Goal: Complete application form

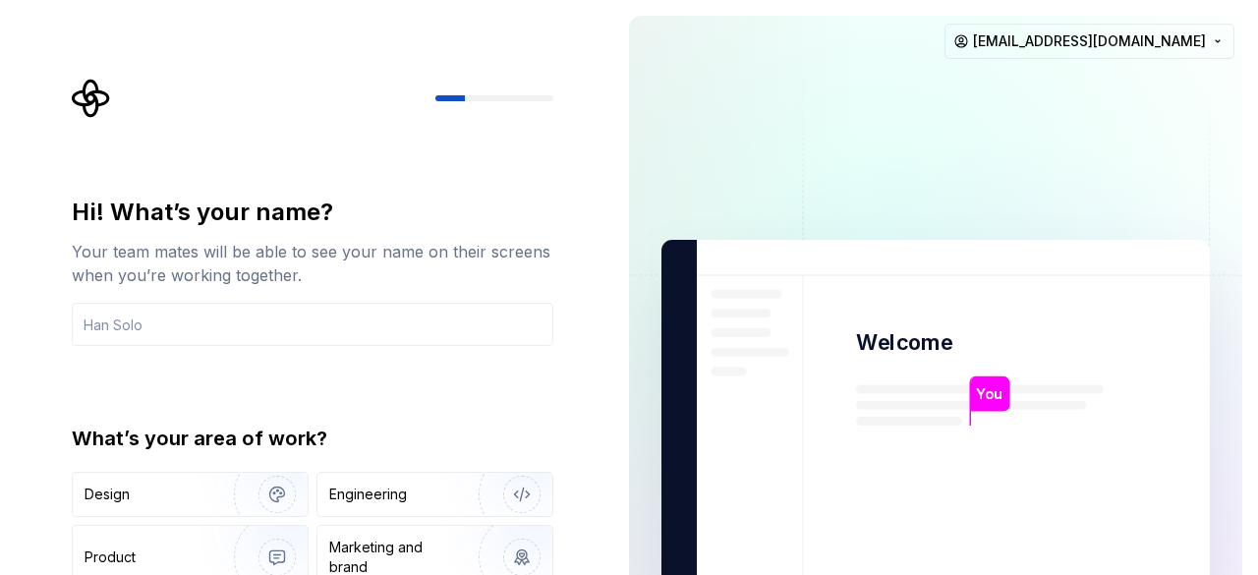
click at [297, 439] on div "What’s your area of work?" at bounding box center [313, 439] width 482 height 28
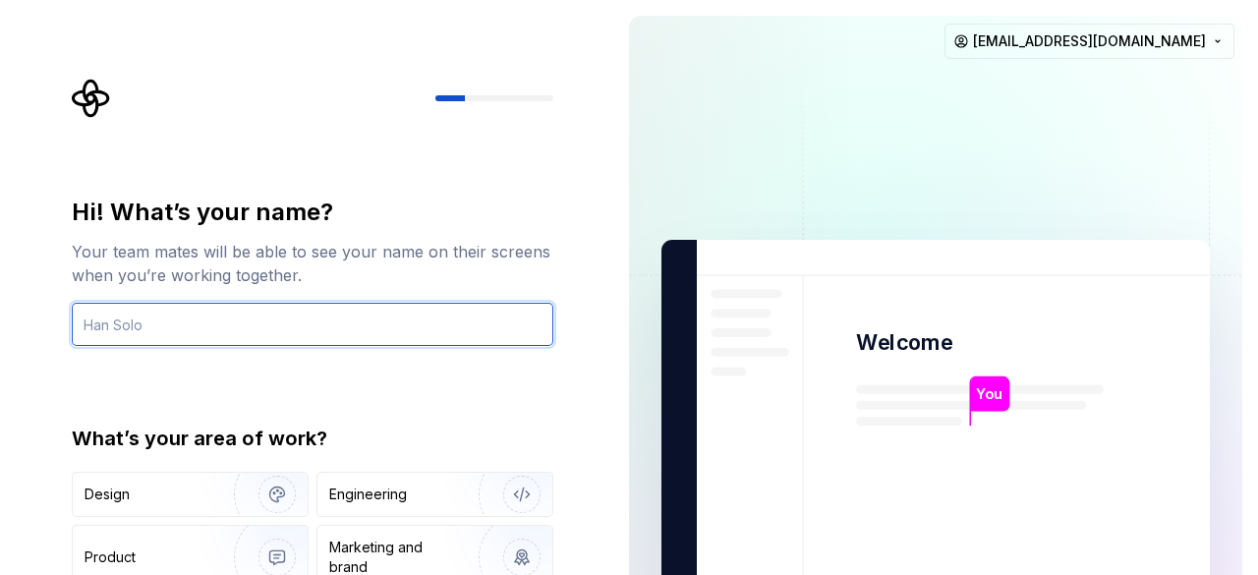
click at [255, 328] on input "text" at bounding box center [313, 324] width 482 height 43
type input "aminesarour"
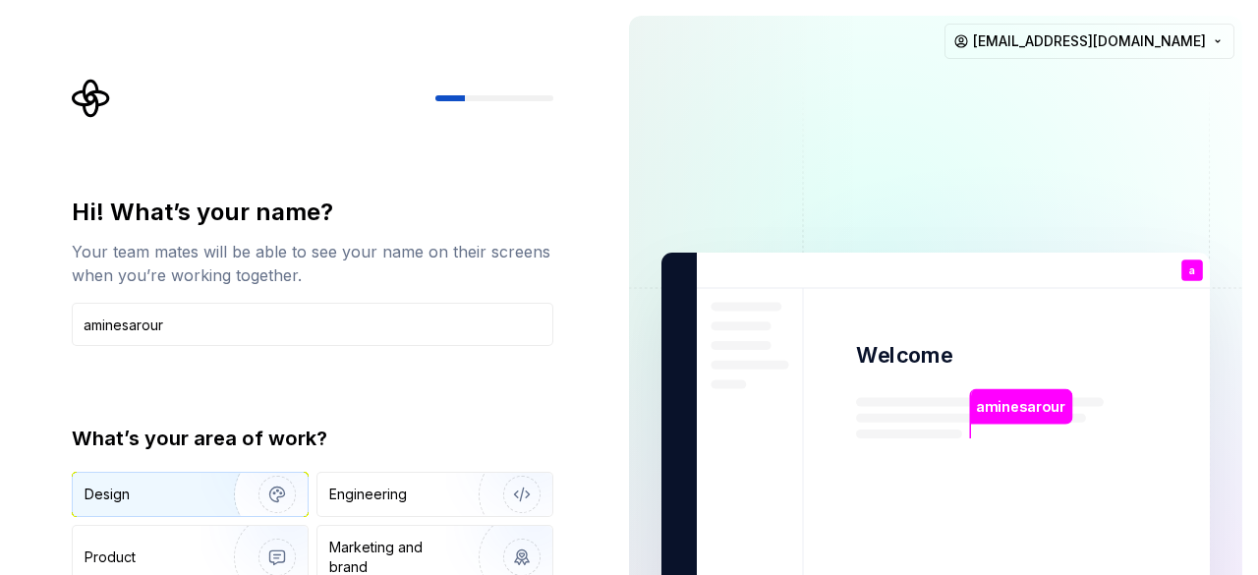
click at [224, 504] on img "button" at bounding box center [264, 494] width 126 height 132
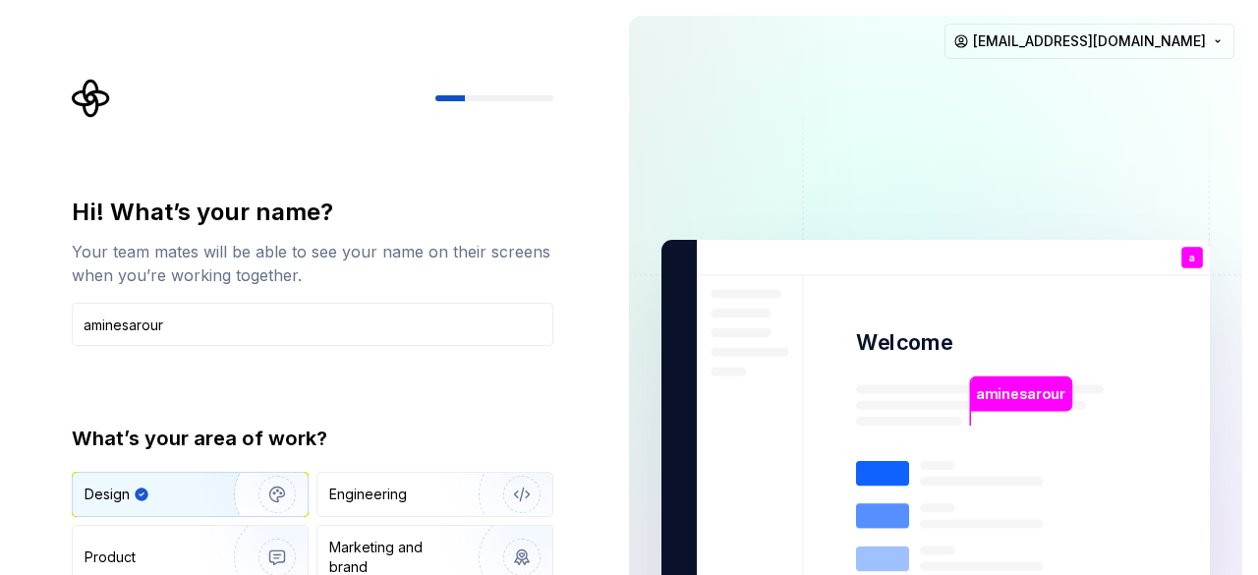
type button "Design"
drag, startPoint x: 1257, startPoint y: 312, endPoint x: 1257, endPoint y: 526, distance: 214.2
click at [1257, 526] on div "aminesarour Welcome a You T B +3 [PERSON_NAME] [PERSON_NAME] [EMAIL_ADDRESS][DO…" at bounding box center [935, 443] width 645 height 886
click at [369, 506] on div "Engineering" at bounding box center [434, 494] width 235 height 43
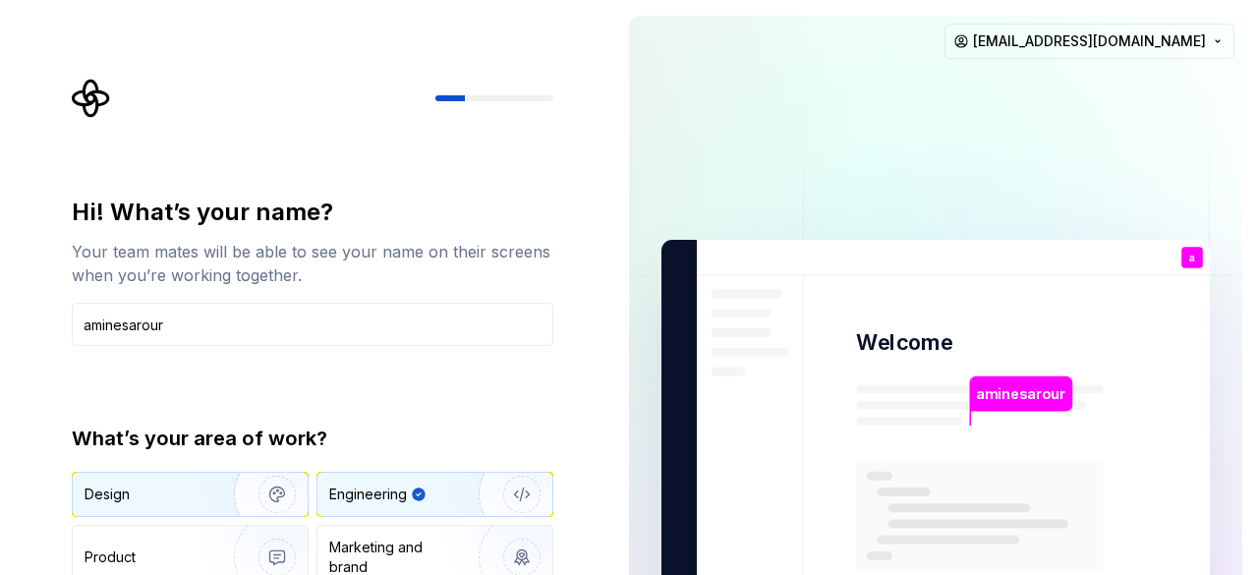
click at [159, 496] on div "Design" at bounding box center [147, 494] width 124 height 20
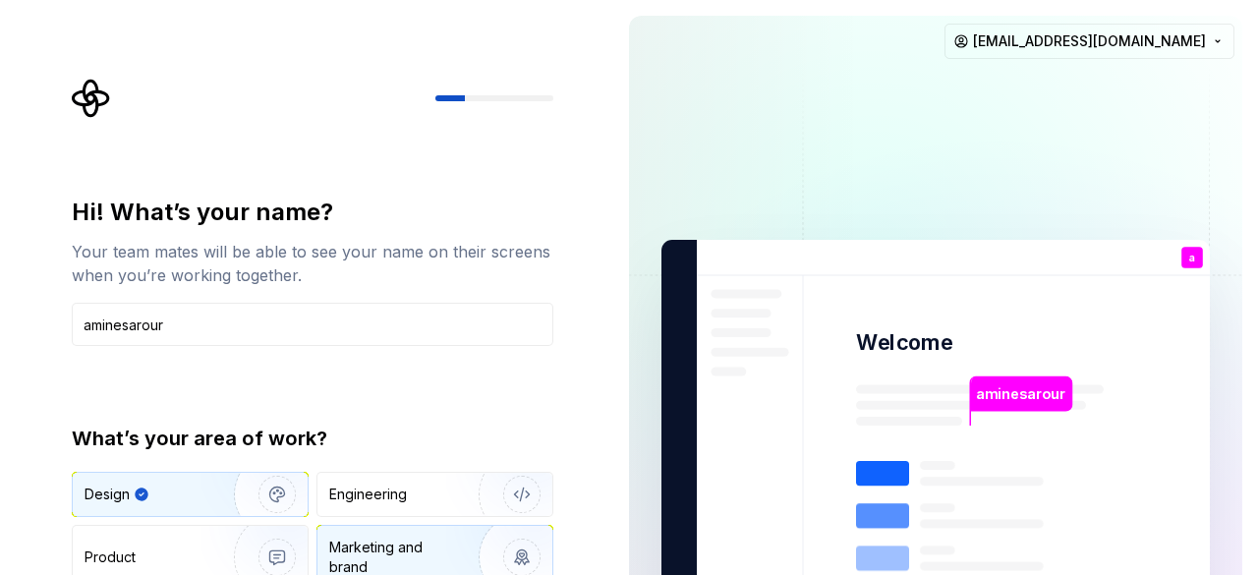
click at [381, 542] on div "Marketing and brand" at bounding box center [395, 557] width 133 height 39
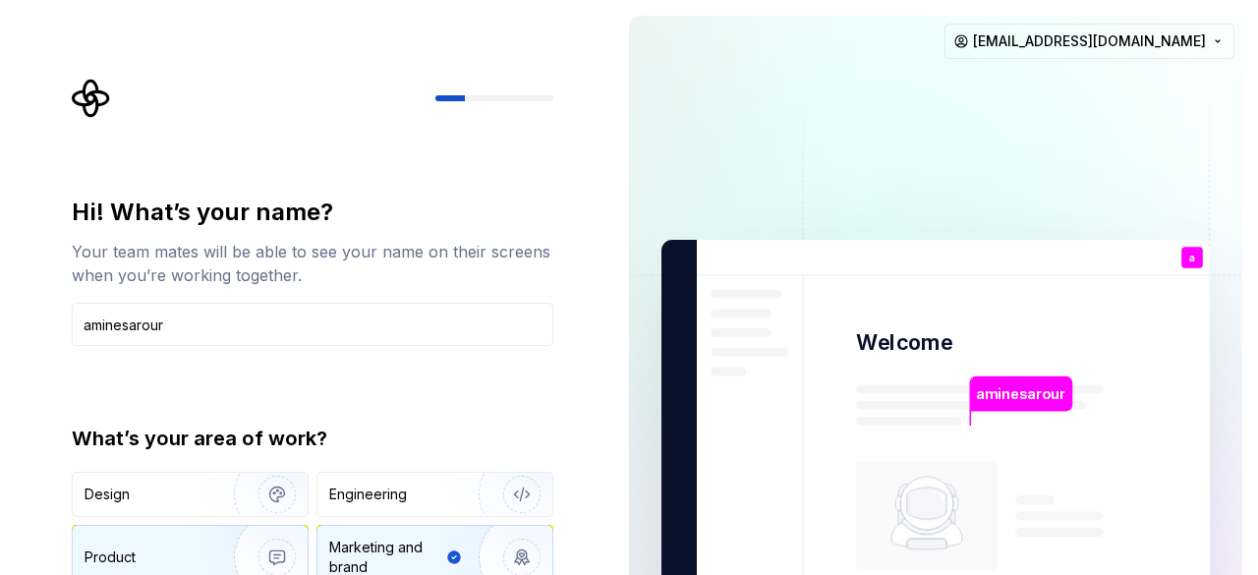
click at [170, 563] on div "Product" at bounding box center [150, 557] width 130 height 20
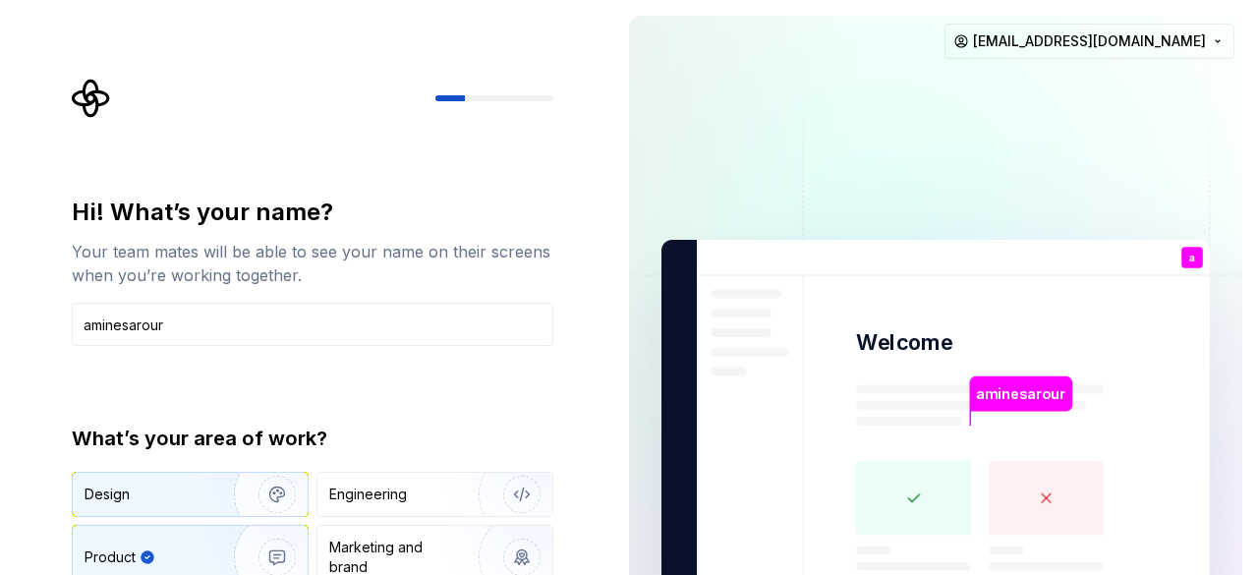
click at [191, 486] on div "Design" at bounding box center [147, 494] width 124 height 20
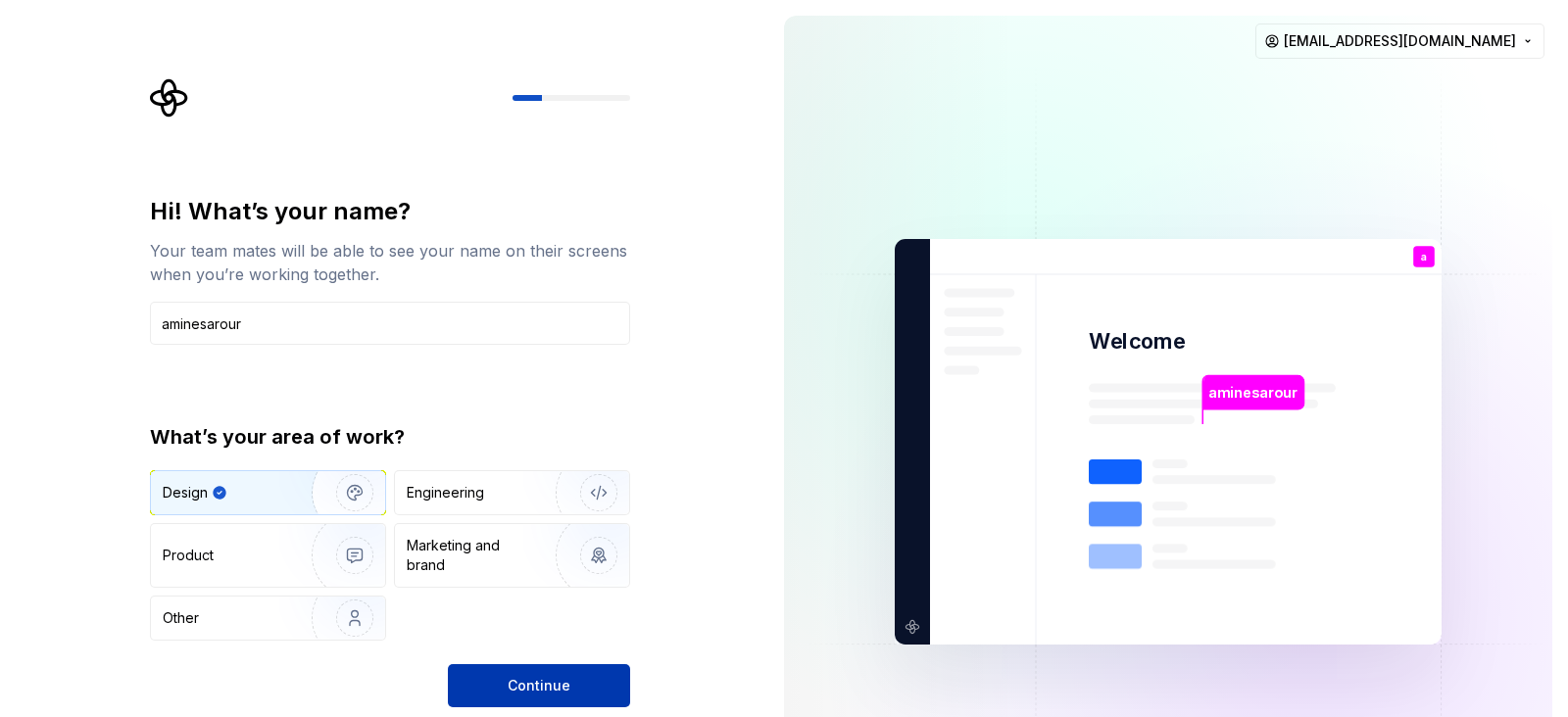
drag, startPoint x: 1193, startPoint y: 3, endPoint x: 561, endPoint y: 671, distance: 919.6
click at [561, 572] on button "Continue" at bounding box center [539, 685] width 183 height 43
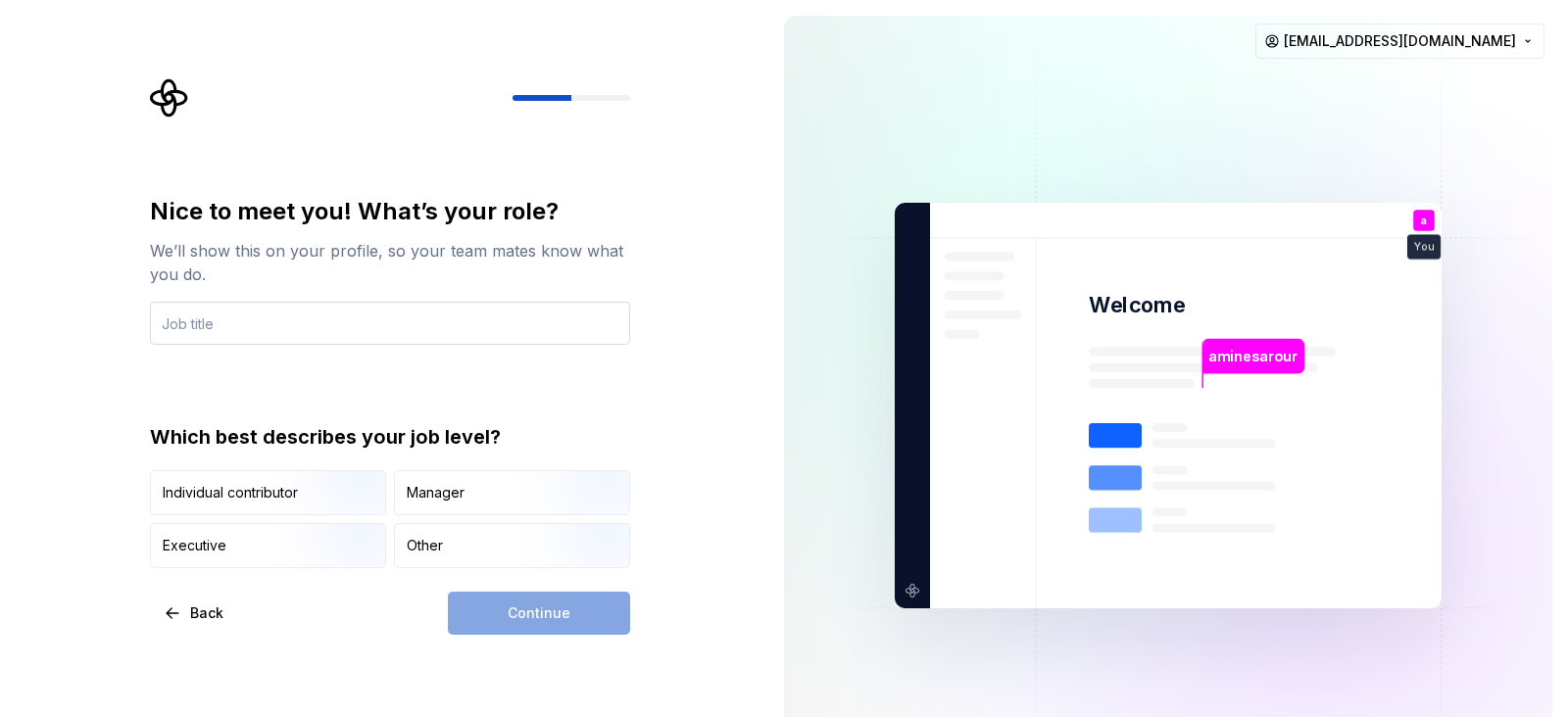
click at [435, 328] on input "text" at bounding box center [390, 323] width 481 height 43
click at [442, 537] on div "Other" at bounding box center [425, 546] width 36 height 20
click at [524, 572] on div "Continue" at bounding box center [539, 613] width 183 height 43
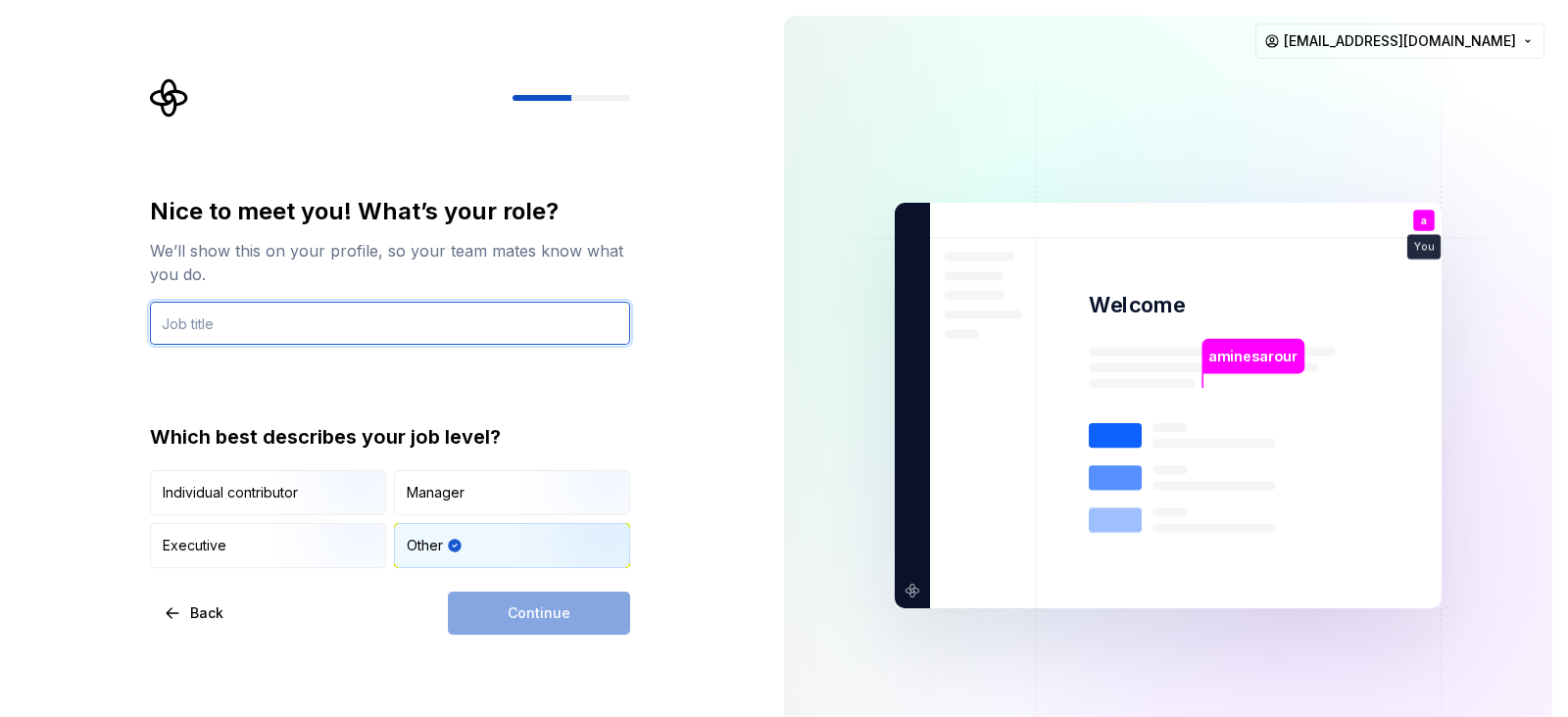
click at [293, 320] on input "text" at bounding box center [390, 323] width 481 height 43
type input "z"
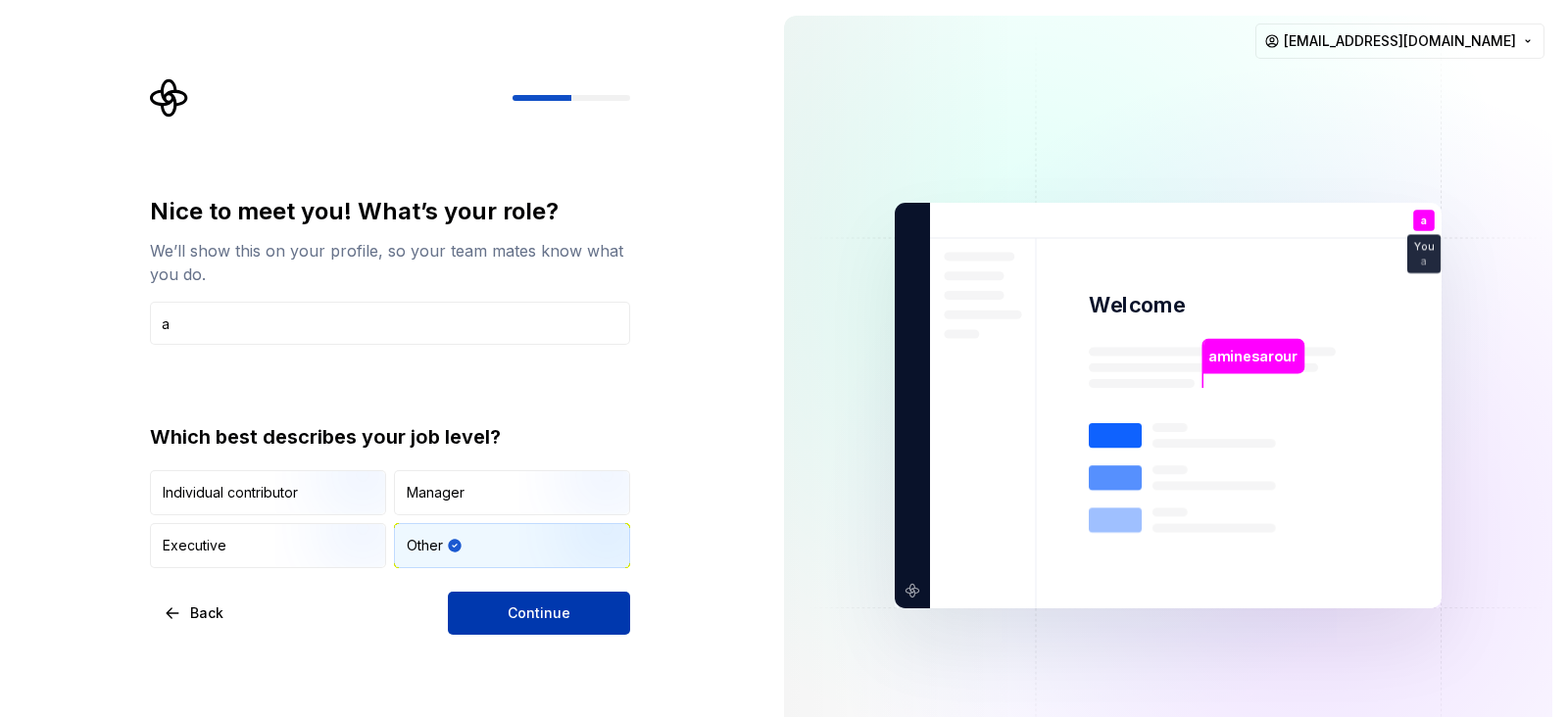
click at [553, 572] on span "Continue" at bounding box center [539, 613] width 63 height 20
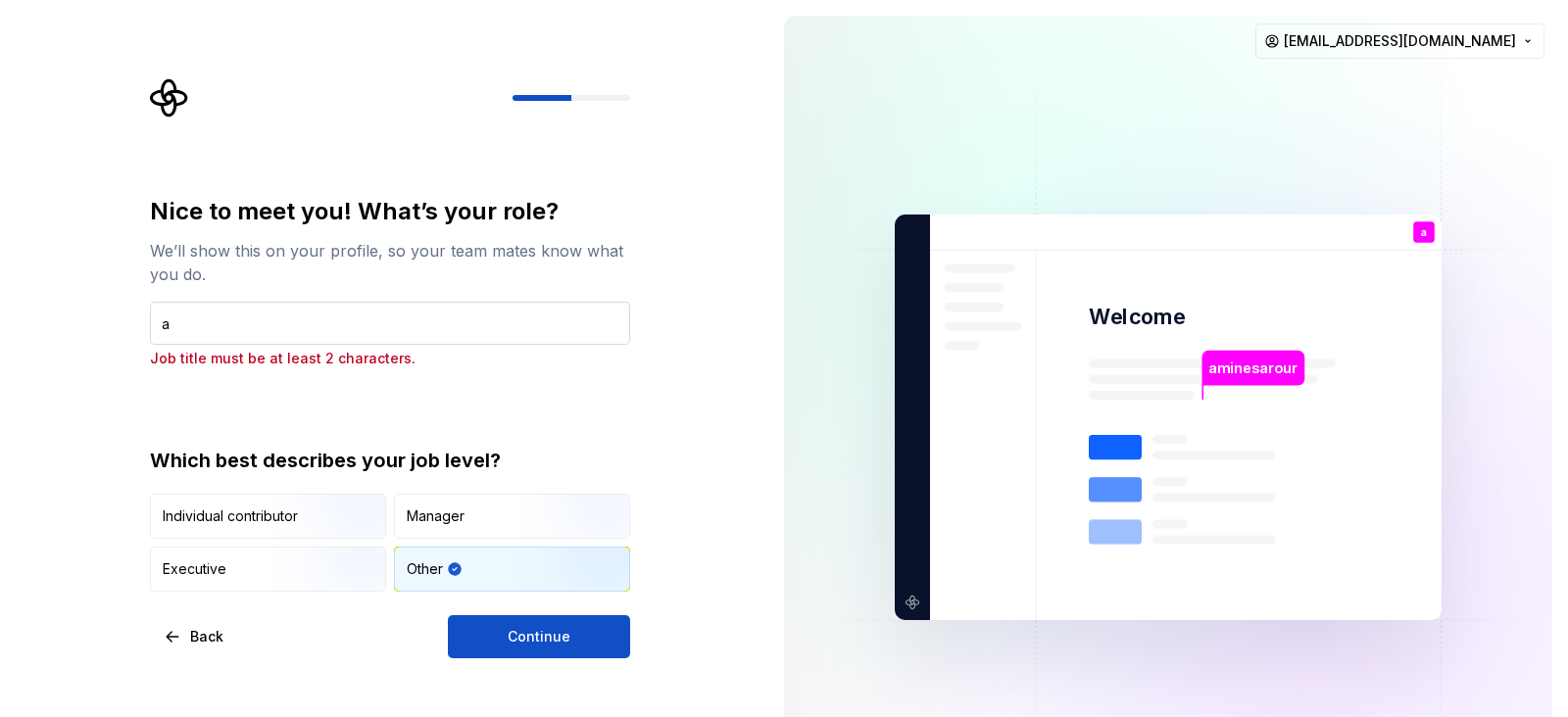
click at [368, 320] on input "a" at bounding box center [390, 323] width 481 height 43
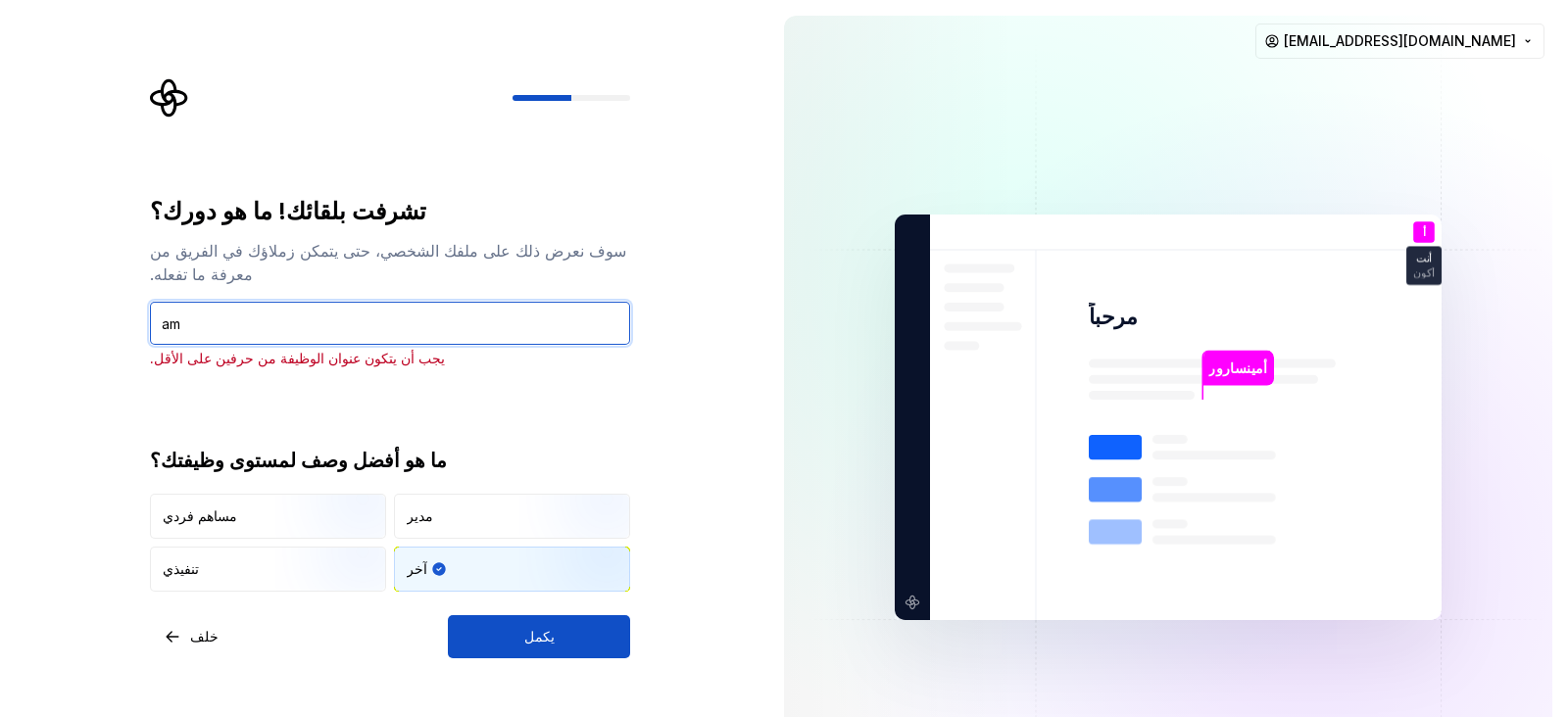
click at [485, 303] on input "am" at bounding box center [390, 323] width 481 height 43
type input "a"
type input "d"
type input "ي"
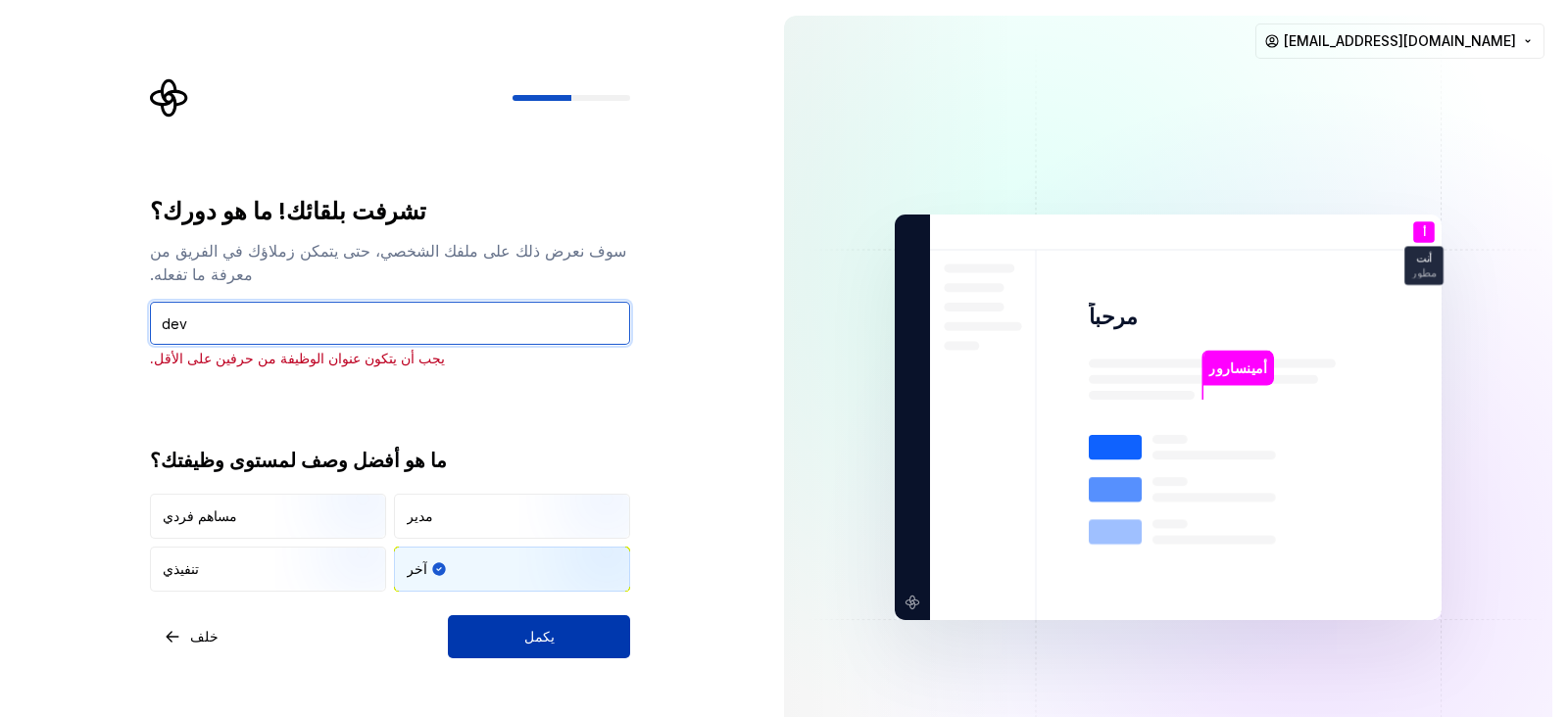
type input "dev"
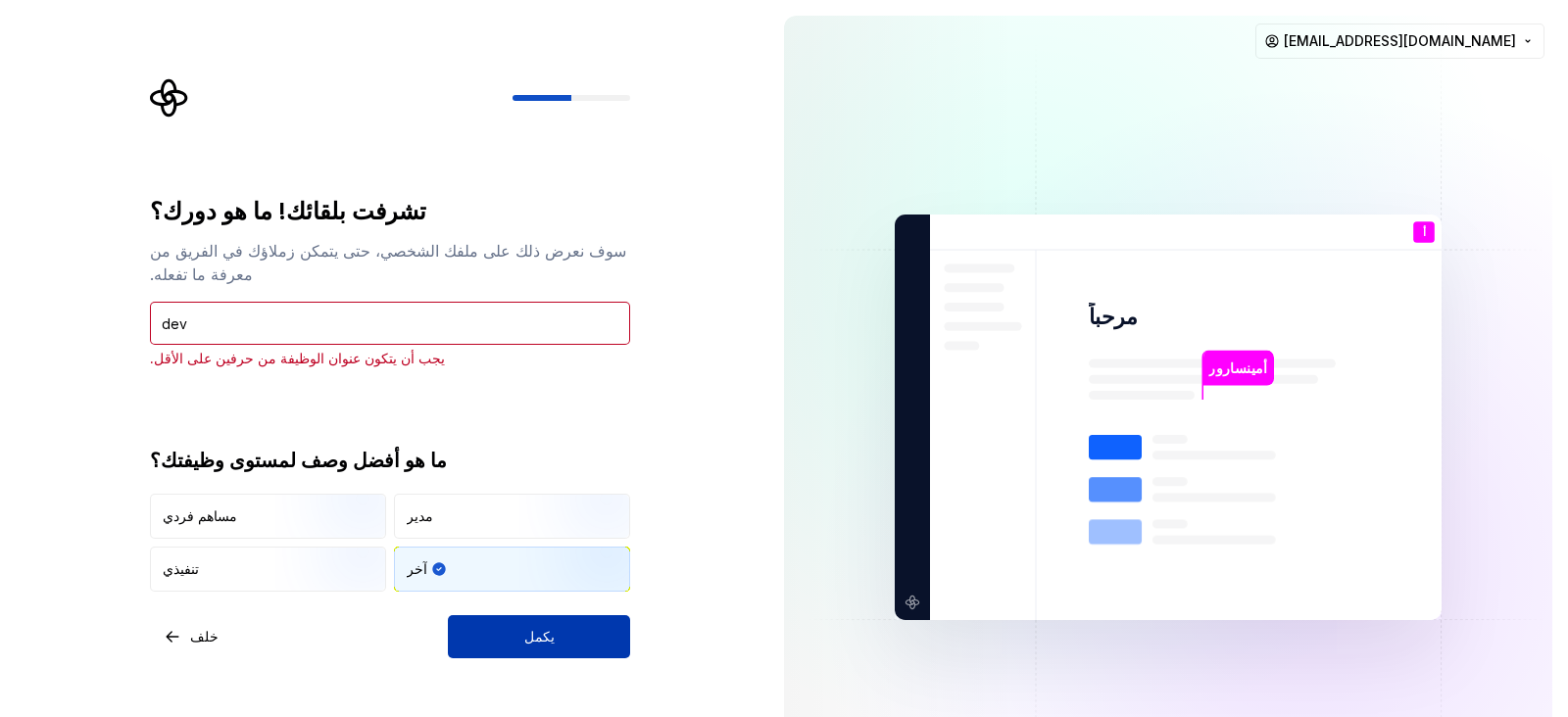
click at [532, 572] on font "يكمل" at bounding box center [540, 636] width 30 height 17
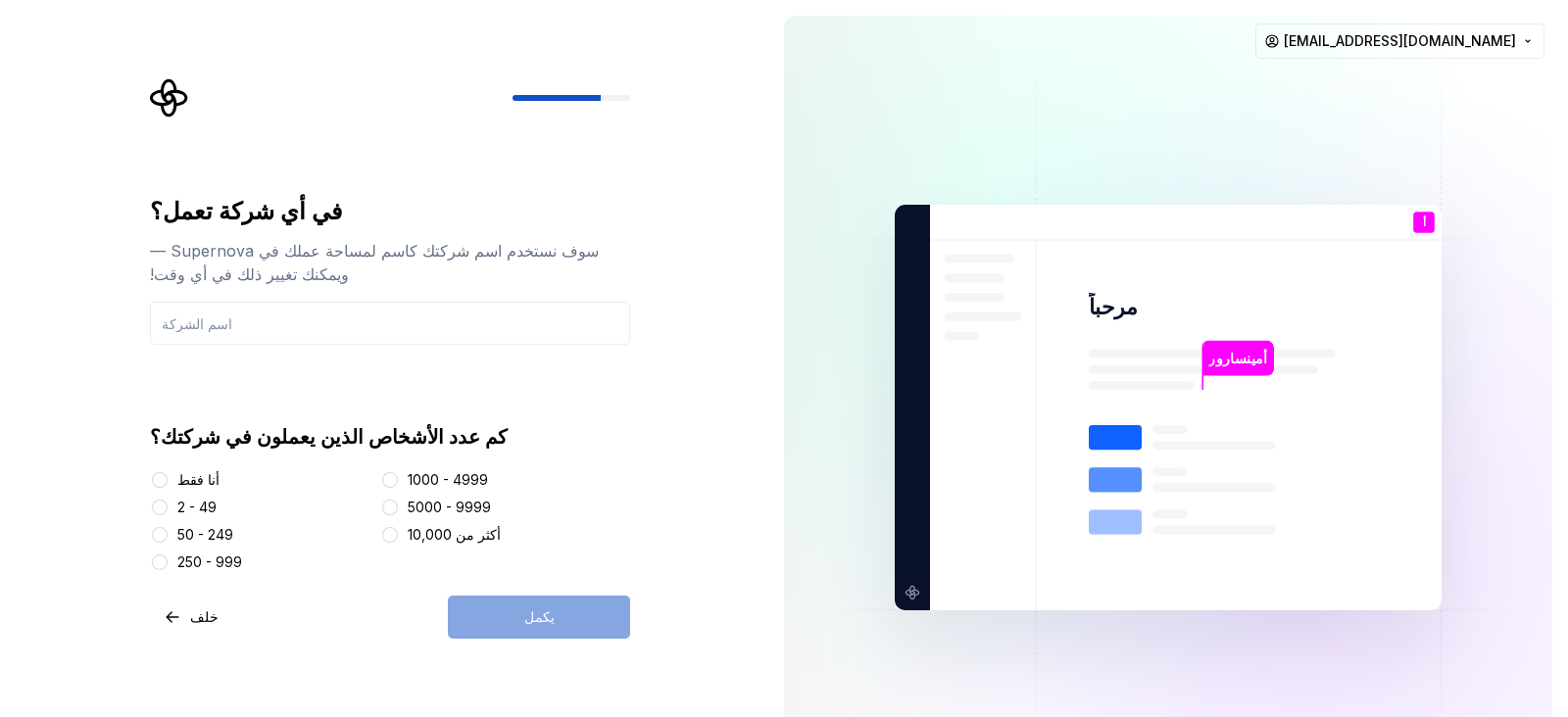
click at [186, 486] on font "أنا فقط" at bounding box center [198, 480] width 42 height 17
click at [168, 486] on button "أنا فقط" at bounding box center [160, 481] width 16 height 16
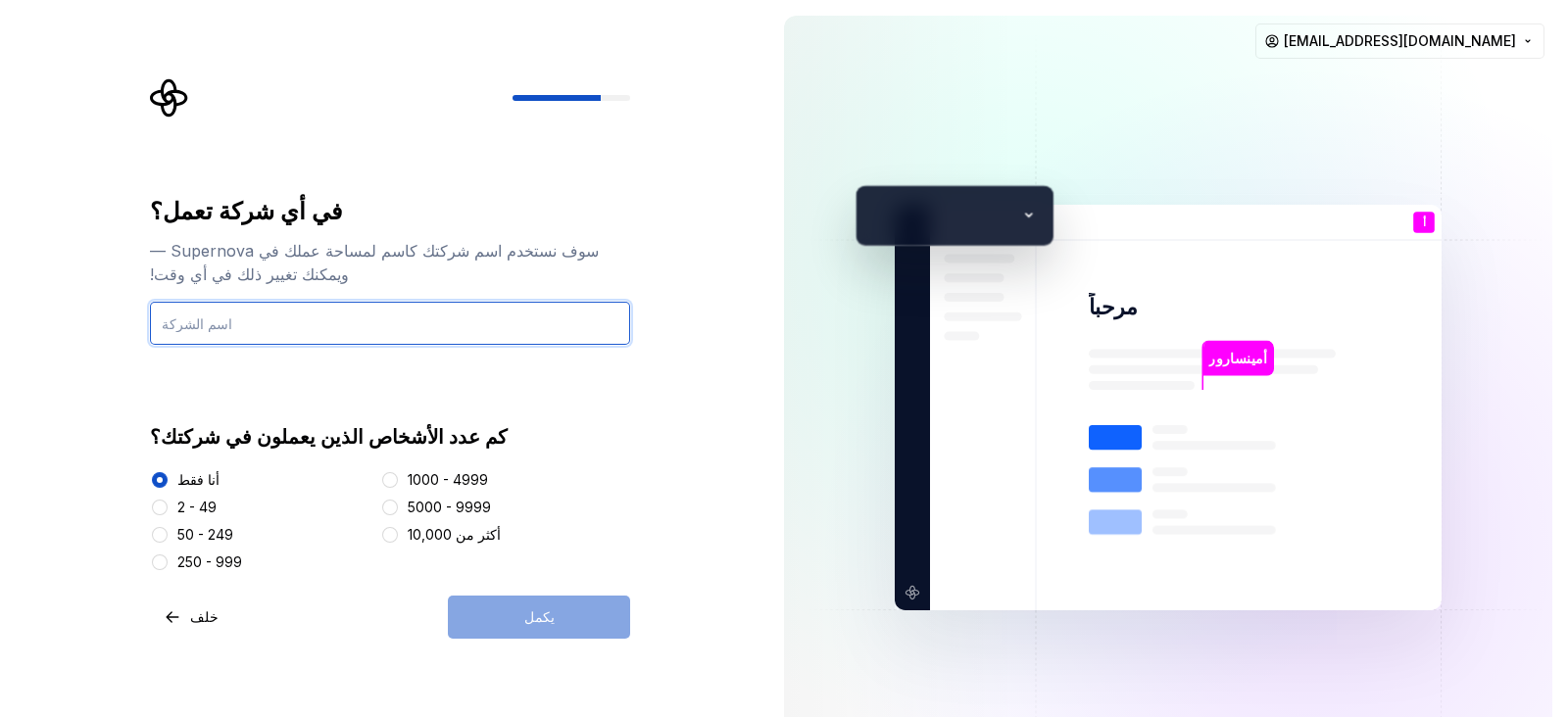
click at [251, 316] on input "text" at bounding box center [390, 323] width 481 height 43
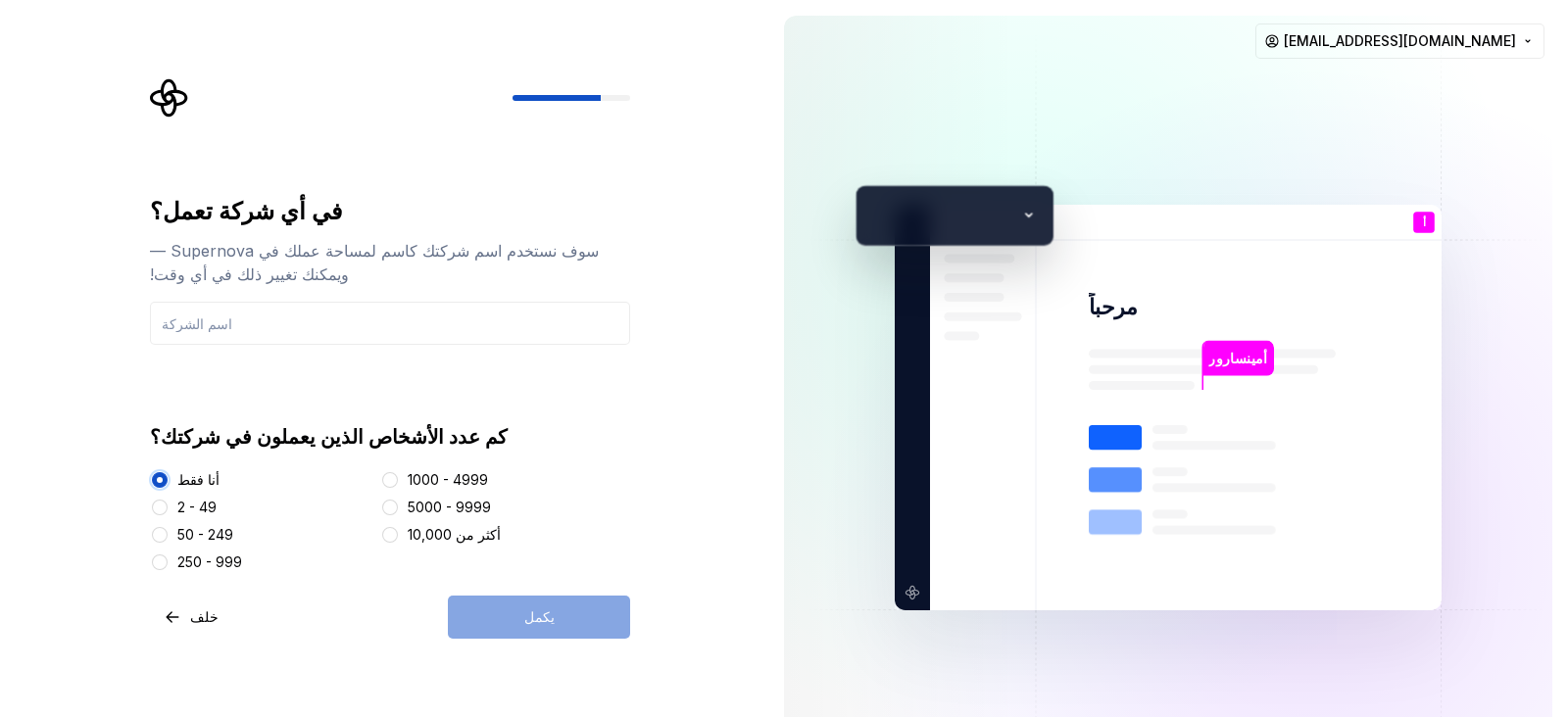
type button "Just me"
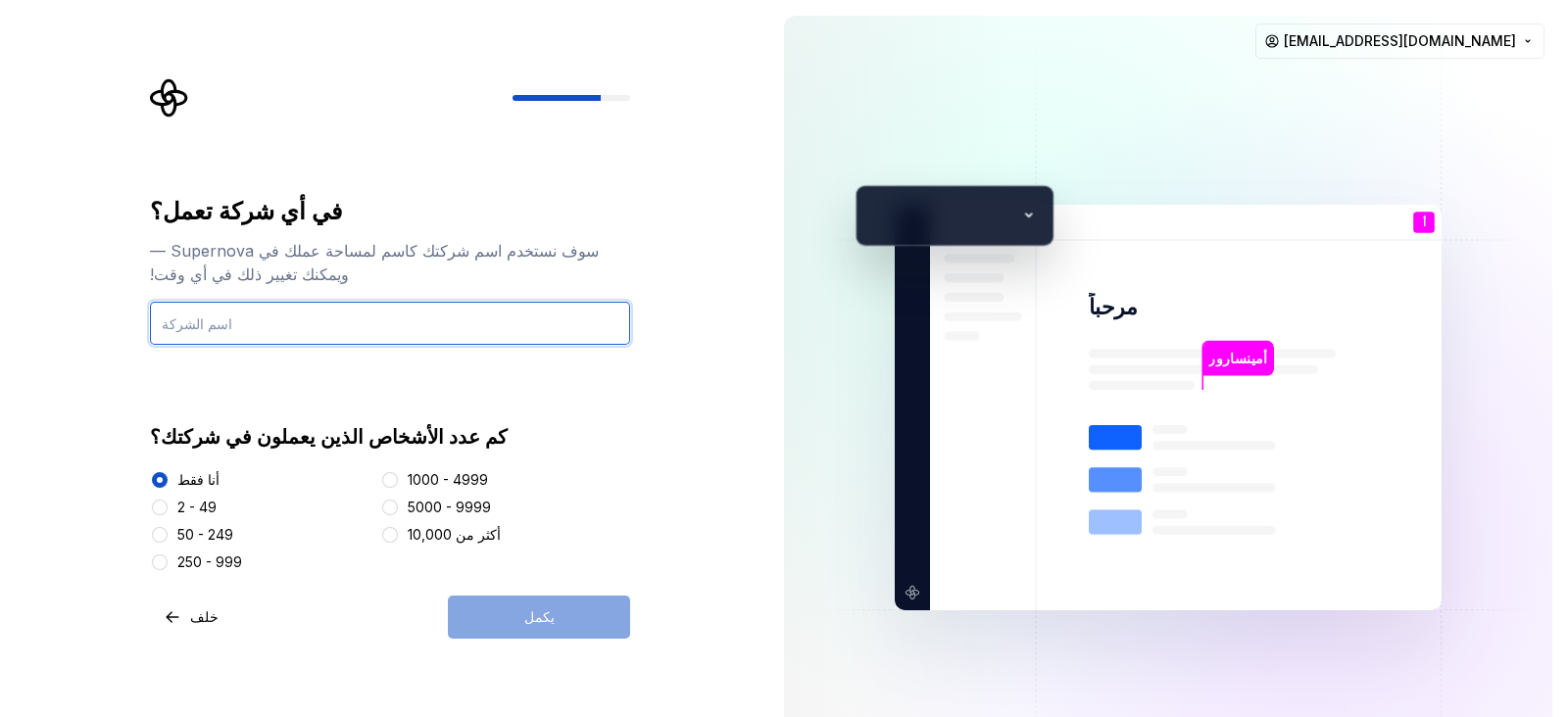
click at [226, 329] on input "text" at bounding box center [390, 323] width 481 height 43
type input "amin"
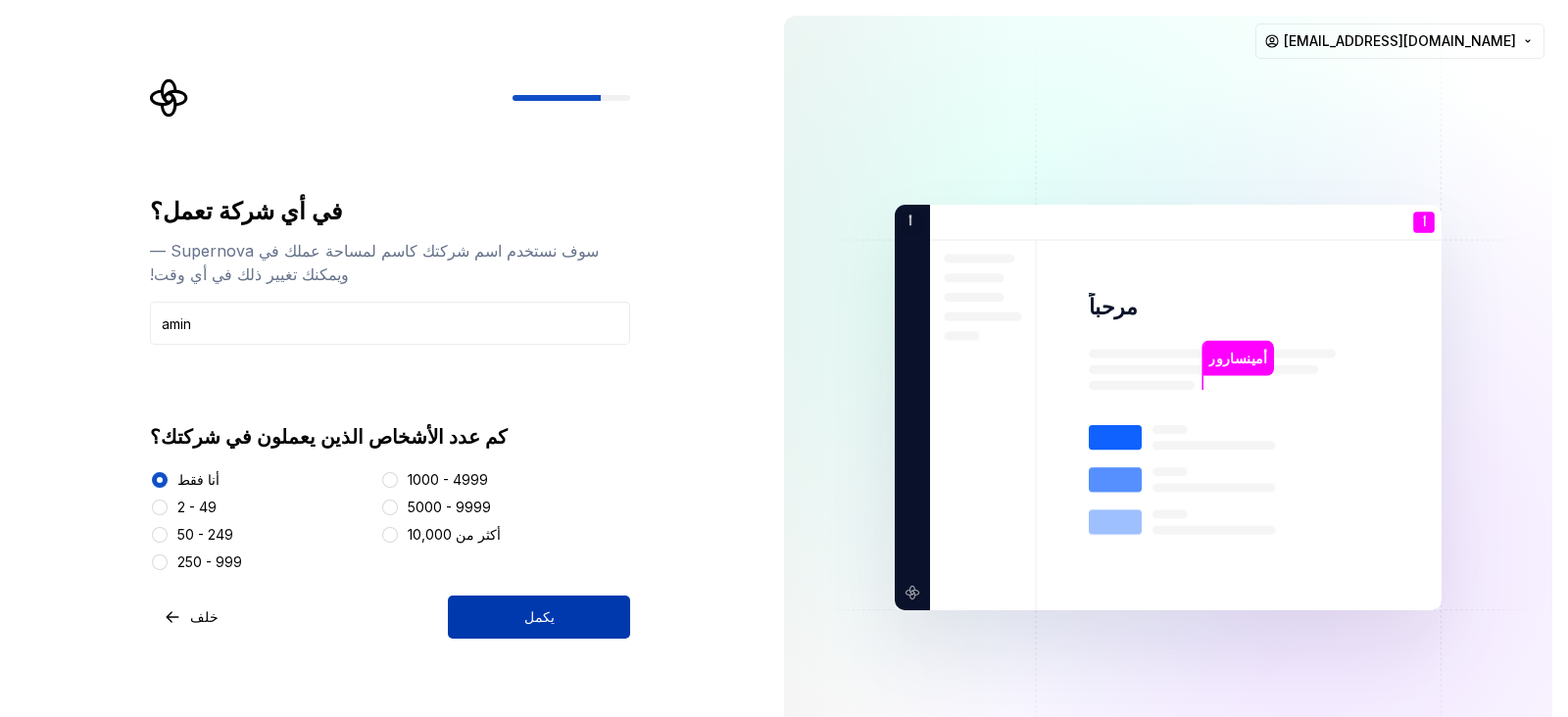
click at [554, 572] on button "يكمل" at bounding box center [539, 616] width 183 height 43
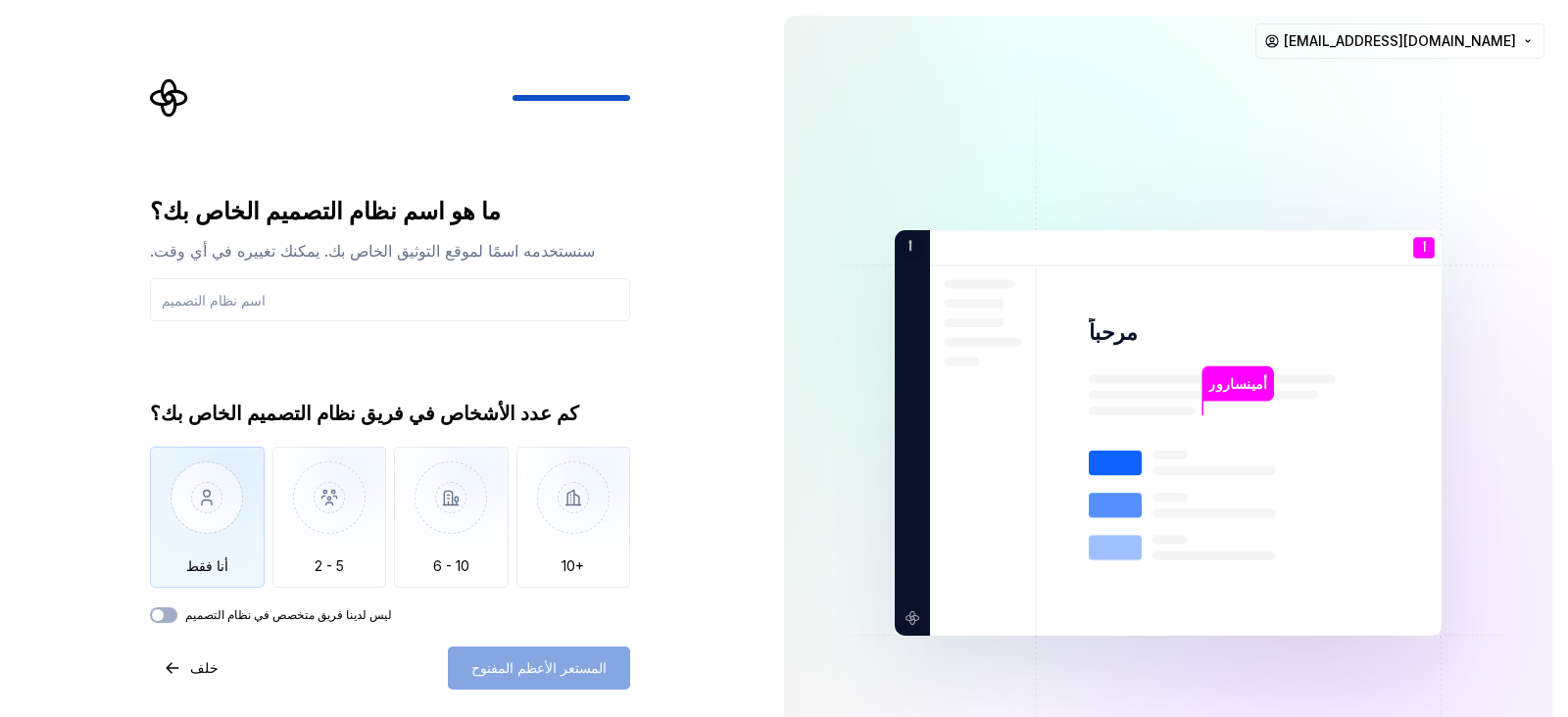
click at [213, 527] on img "button" at bounding box center [206, 513] width 115 height 132
click at [177, 572] on button "ليس لدينا فريق متخصص في نظام التصميم" at bounding box center [164, 615] width 28 height 16
click at [535, 572] on div "المستعر الأعظم المفتوح" at bounding box center [539, 668] width 183 height 43
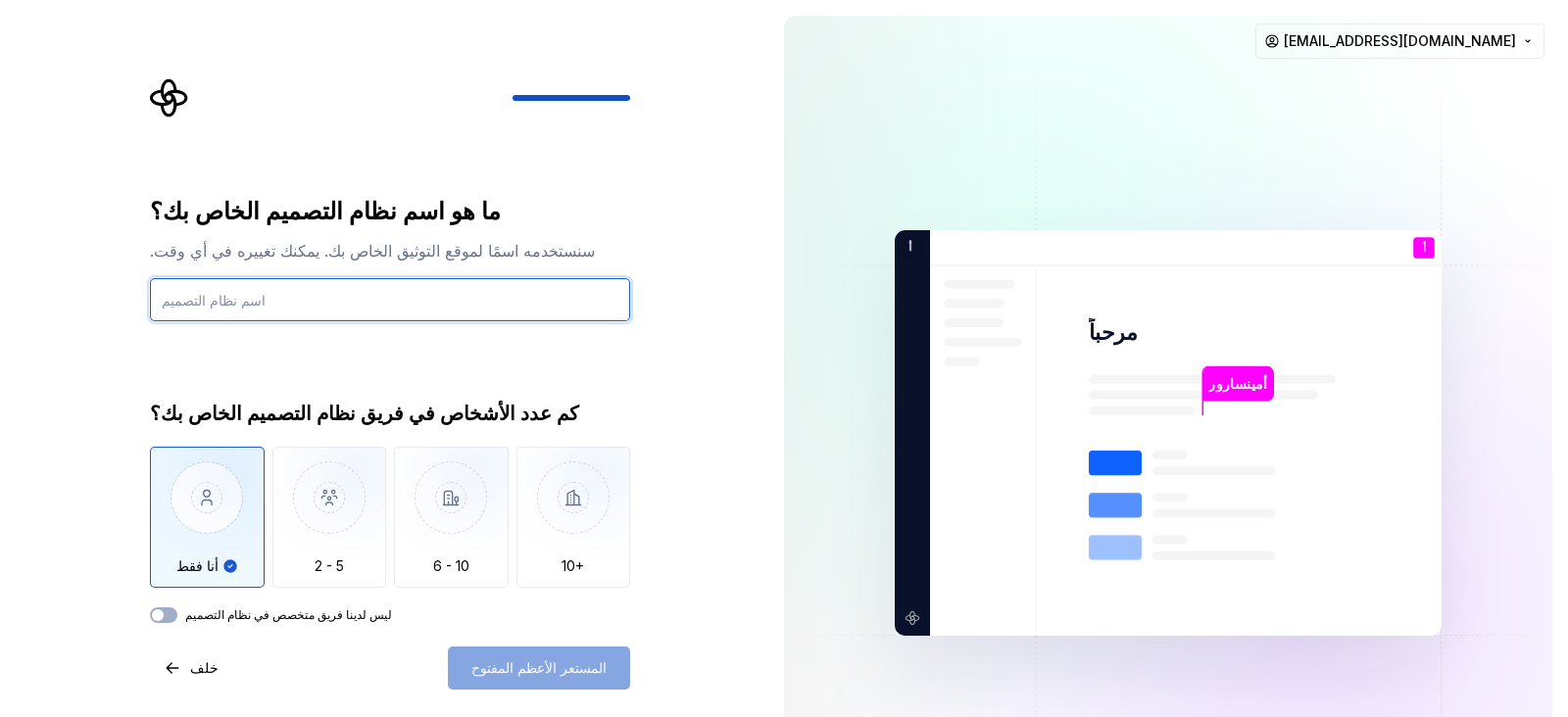
click at [267, 289] on input "text" at bounding box center [390, 299] width 481 height 43
type input "aa"
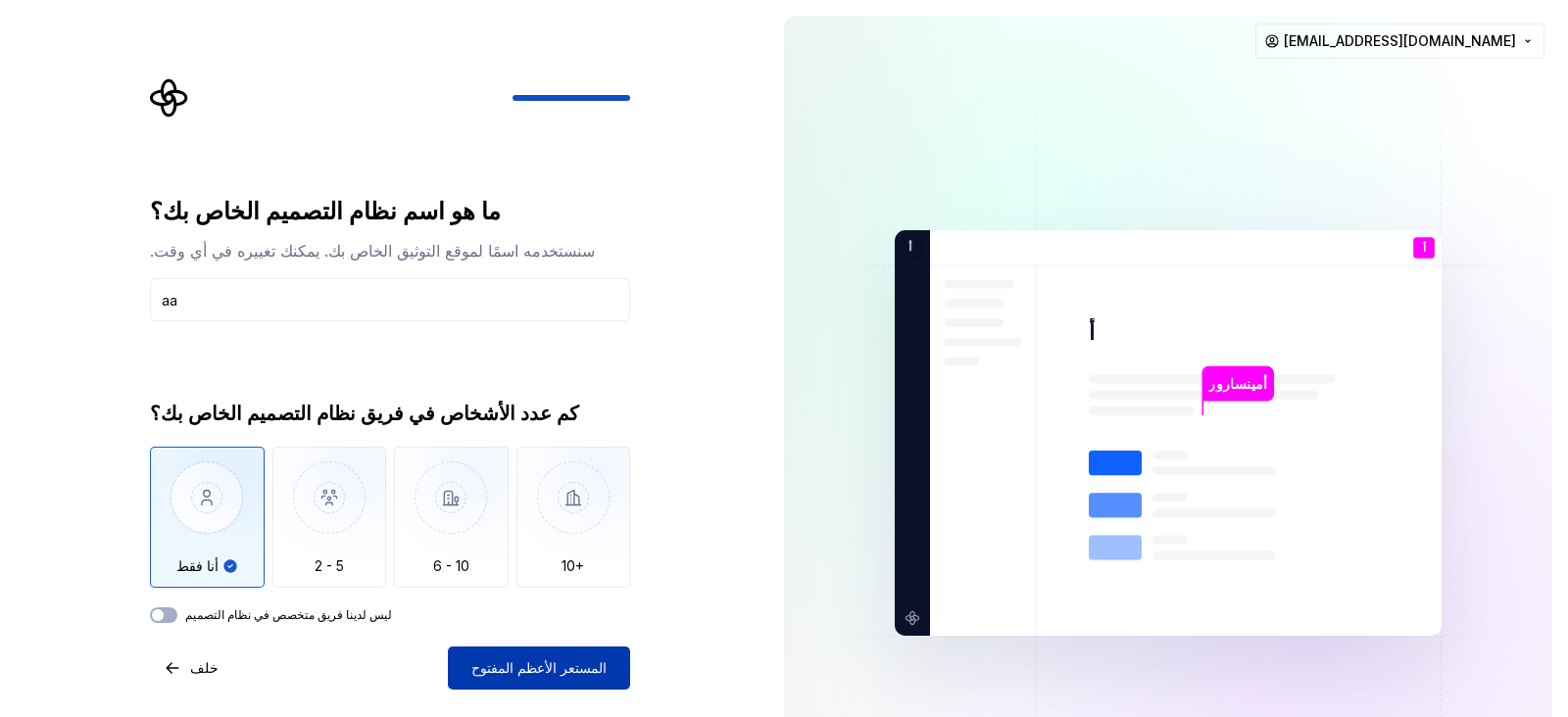
click at [532, 572] on font "المستعر الأعظم المفتوح" at bounding box center [540, 667] width 136 height 17
